Goal: Task Accomplishment & Management: Use online tool/utility

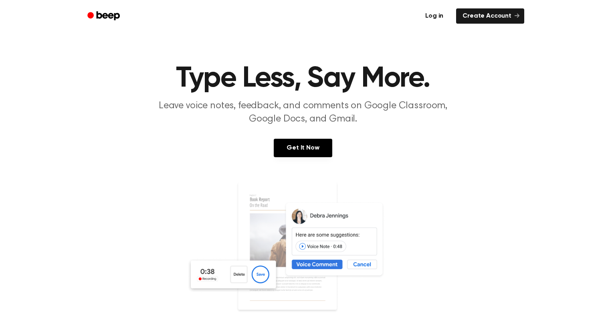
click at [441, 11] on link "Log in" at bounding box center [434, 16] width 34 height 18
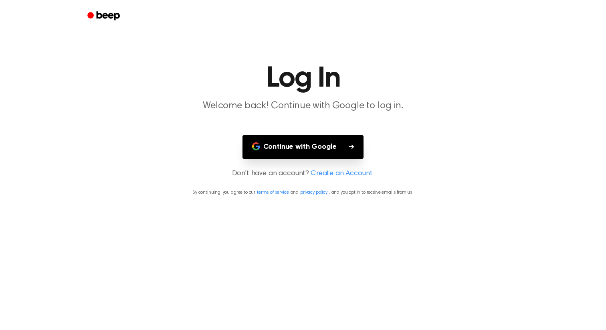
click at [309, 139] on button "Continue with Google" at bounding box center [302, 147] width 121 height 24
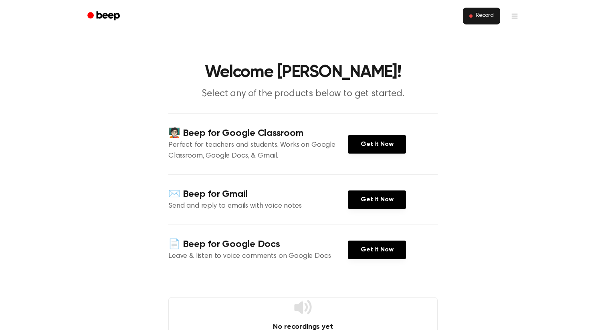
click at [487, 20] on button "Record" at bounding box center [481, 16] width 37 height 17
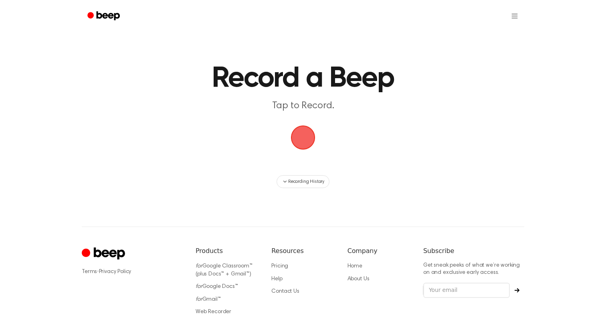
click at [310, 135] on span "button" at bounding box center [303, 138] width 26 height 26
click at [310, 135] on span "button" at bounding box center [303, 137] width 24 height 24
click at [310, 135] on span "button" at bounding box center [303, 138] width 26 height 26
click at [304, 134] on span "button" at bounding box center [303, 137] width 24 height 24
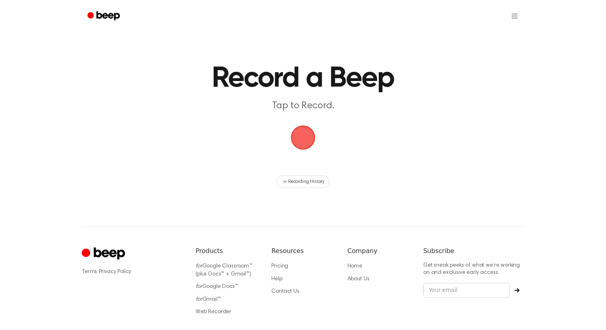
click at [306, 106] on p "Tap to Record." at bounding box center [303, 105] width 308 height 13
click at [305, 136] on span "button" at bounding box center [303, 138] width 26 height 26
click at [300, 137] on span "button" at bounding box center [303, 137] width 24 height 24
click at [300, 137] on span "button" at bounding box center [302, 137] width 41 height 41
click at [300, 137] on span "button" at bounding box center [303, 137] width 24 height 24
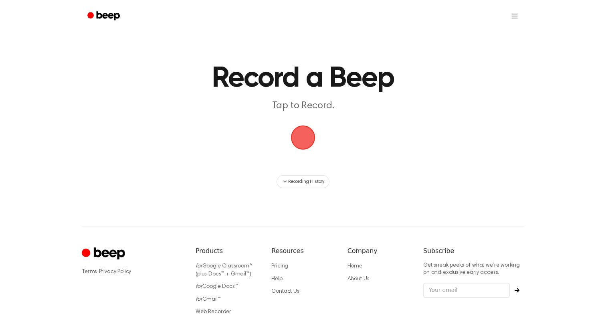
click at [300, 137] on span "button" at bounding box center [303, 138] width 34 height 34
click at [300, 137] on span "button" at bounding box center [303, 137] width 24 height 24
